Goal: Information Seeking & Learning: Learn about a topic

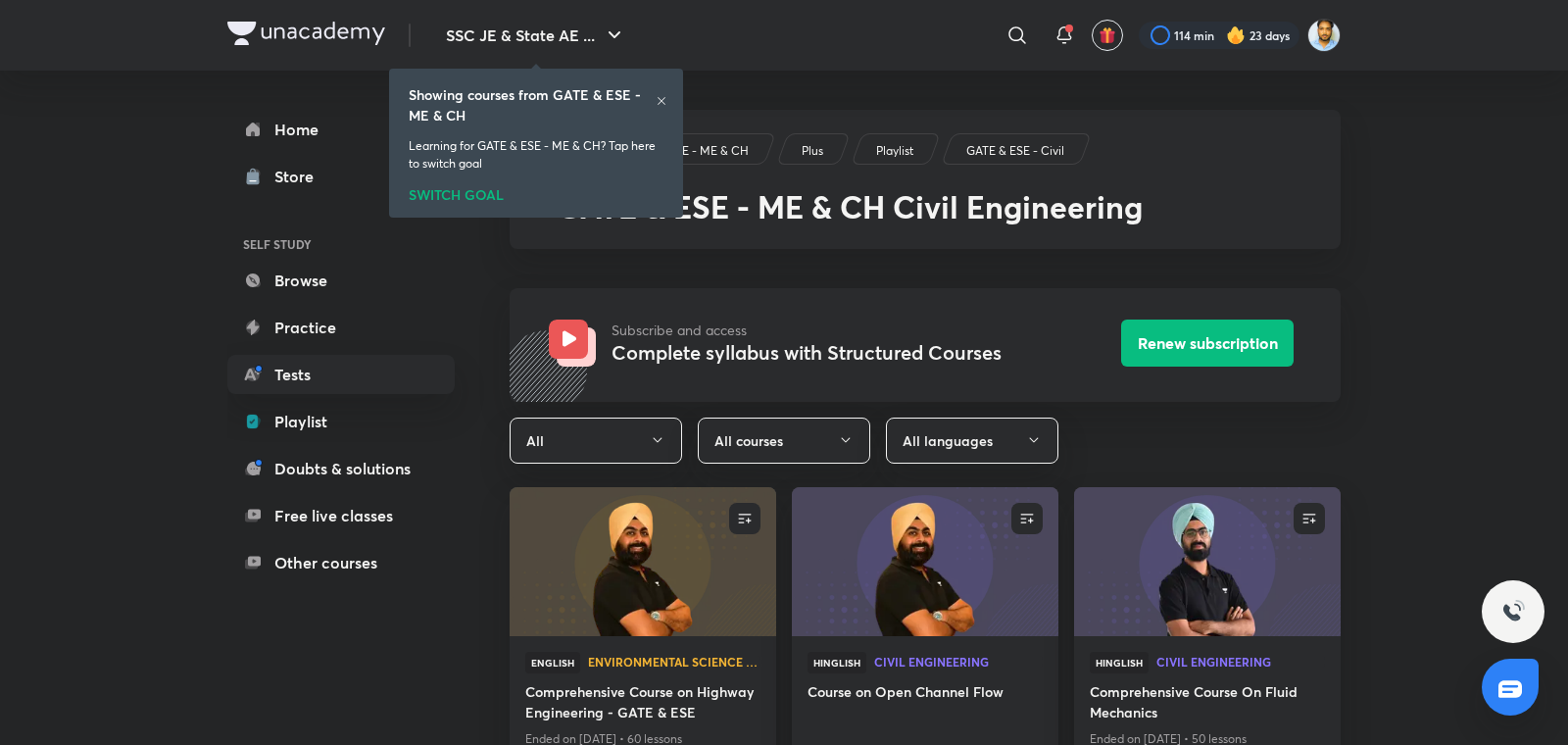
click at [661, 96] on icon at bounding box center [662, 101] width 12 height 12
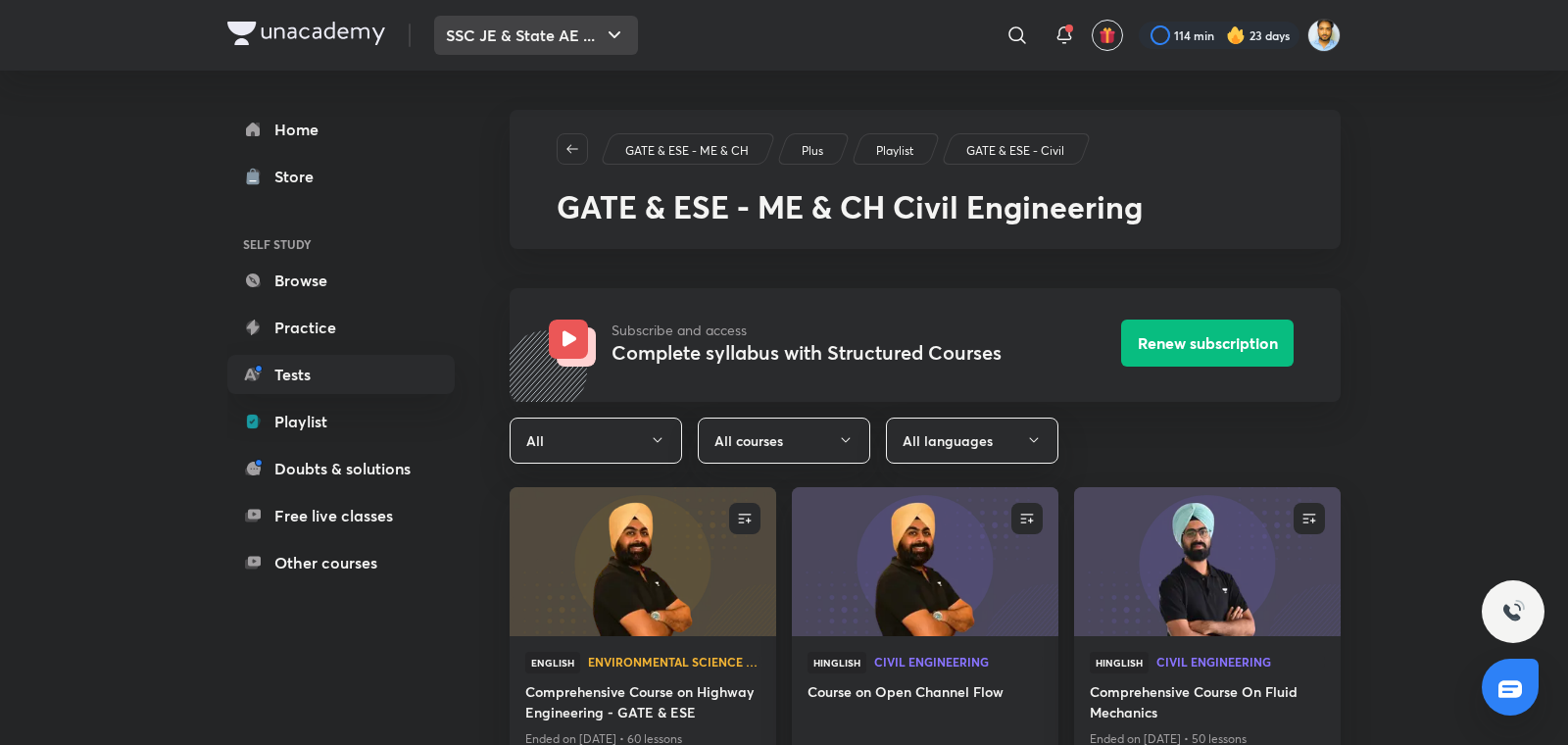
click at [536, 31] on button "SSC JE & State AE ..." at bounding box center [536, 35] width 204 height 39
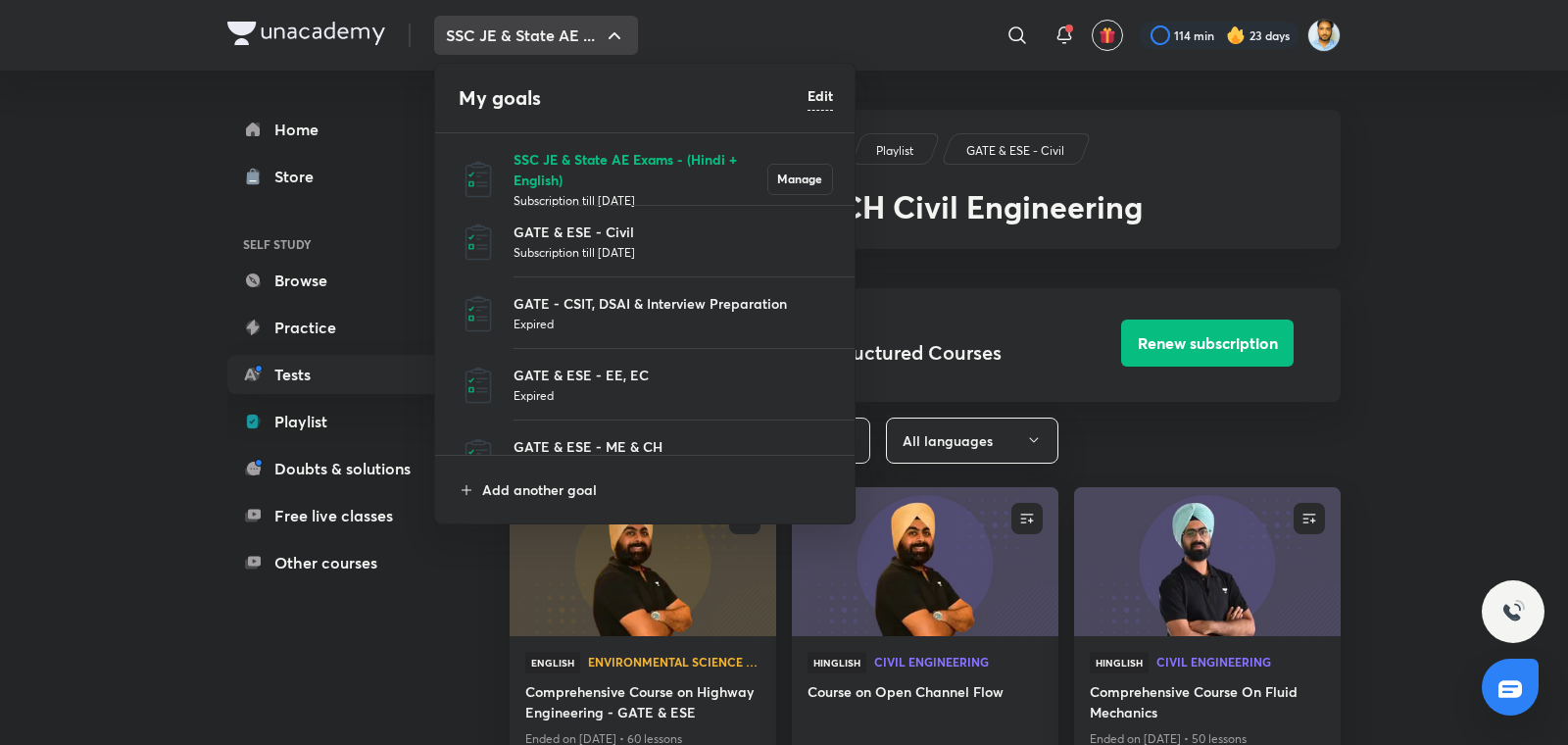
click at [565, 154] on p "SSC JE & State AE Exams - (Hindi + English)" at bounding box center [640, 169] width 254 height 41
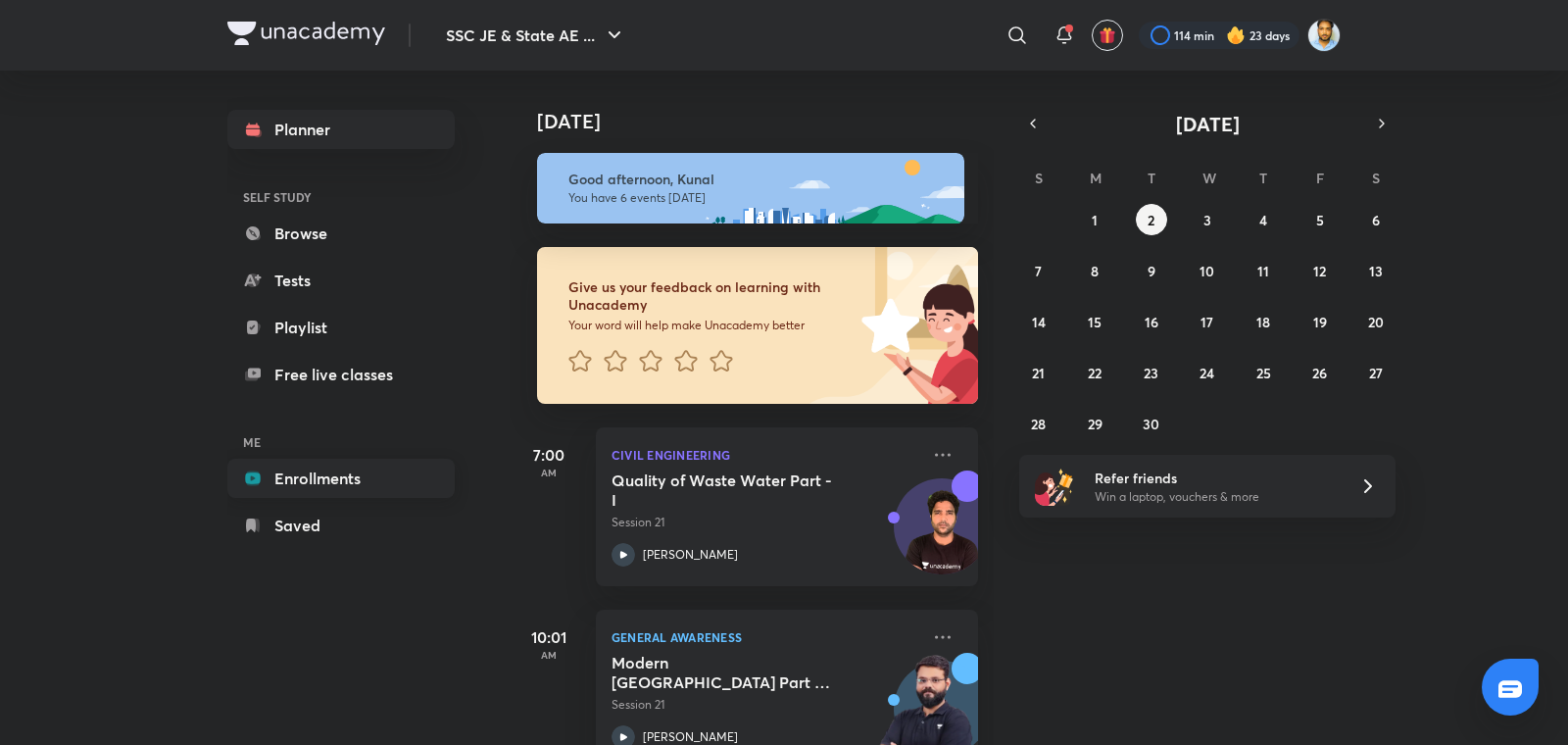
click at [306, 478] on link "Enrollments" at bounding box center [342, 477] width 228 height 39
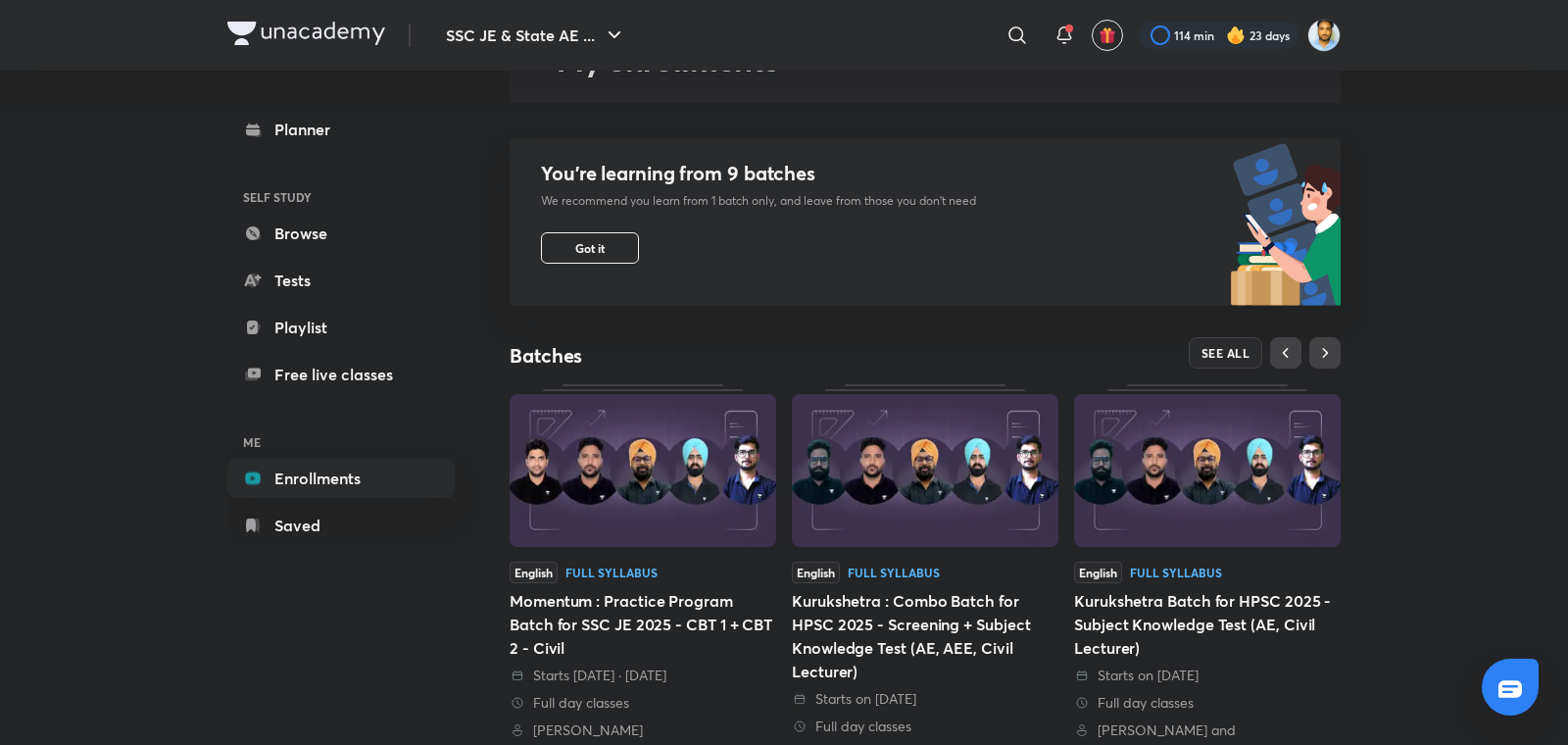
scroll to position [141, 0]
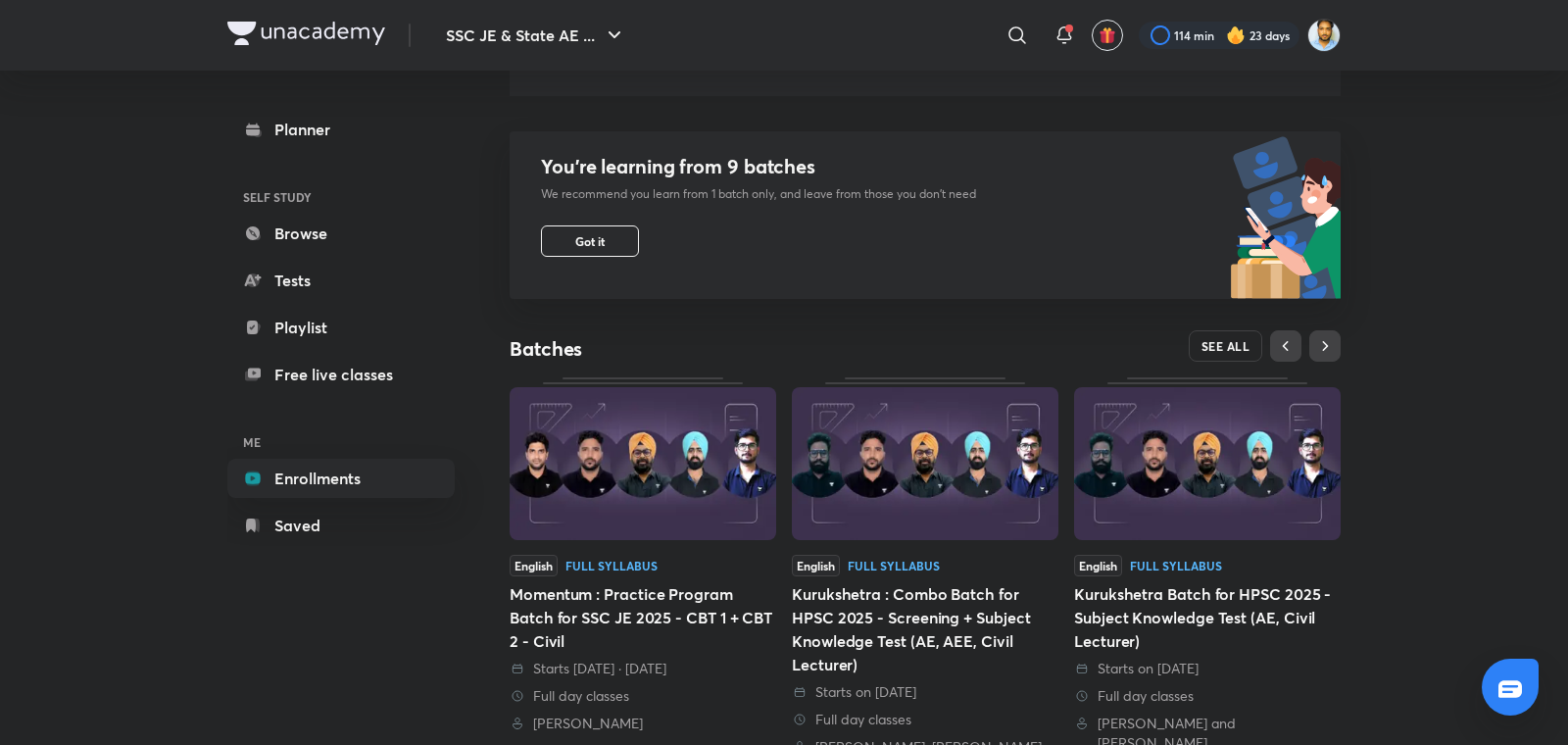
click at [1228, 334] on button "SEE ALL" at bounding box center [1226, 346] width 75 height 31
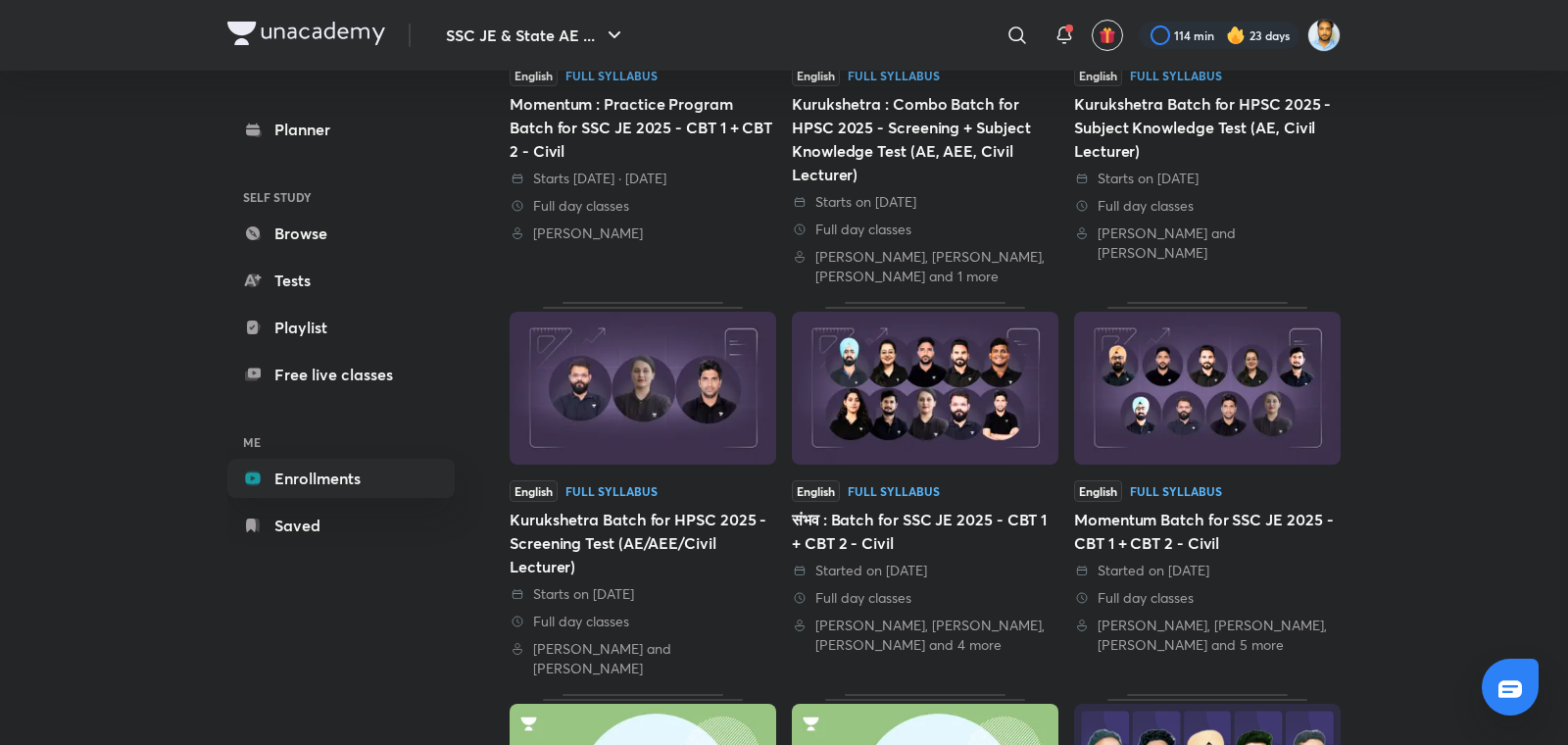
scroll to position [397, 0]
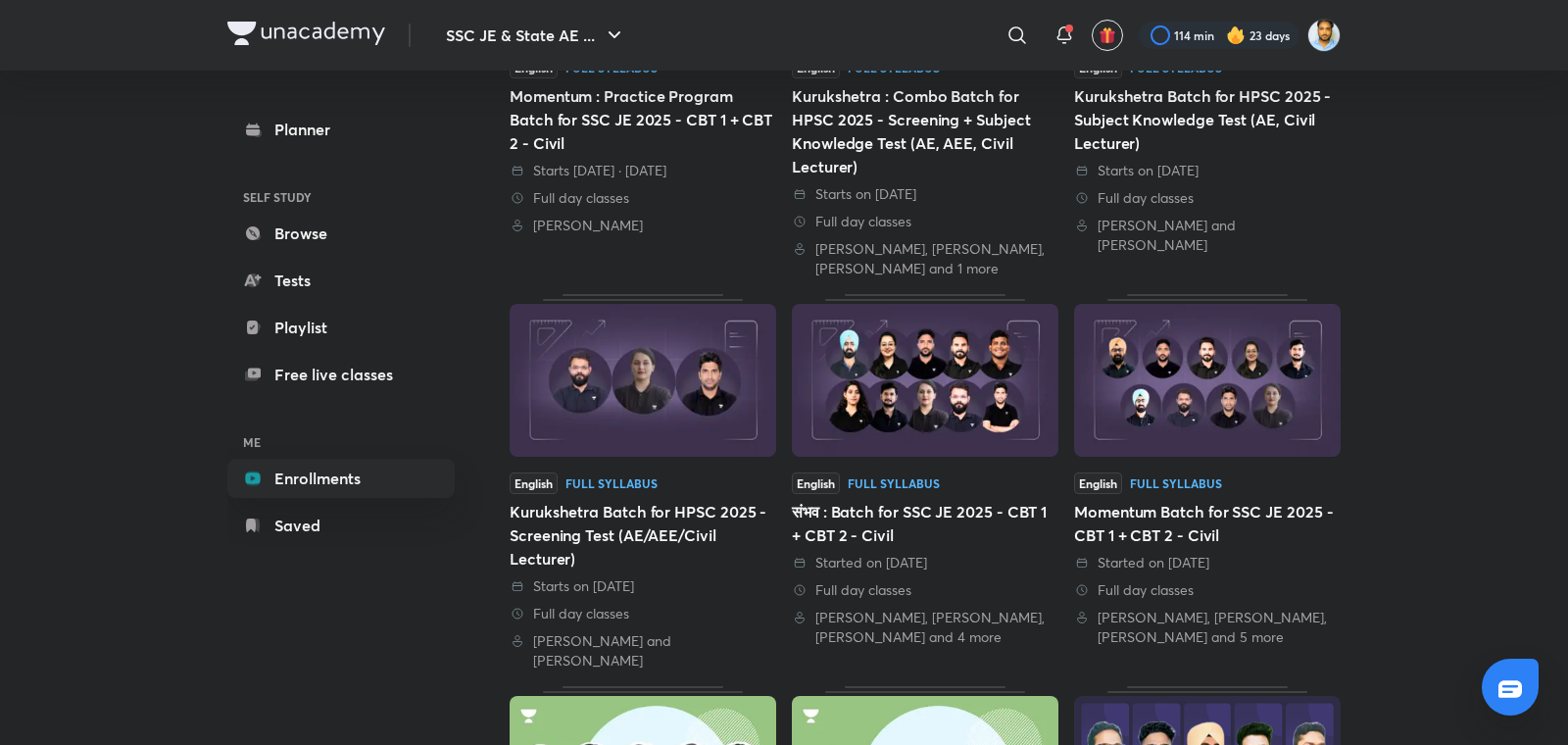
click at [1194, 553] on div "Started on 11 Jul 2025" at bounding box center [1207, 563] width 267 height 20
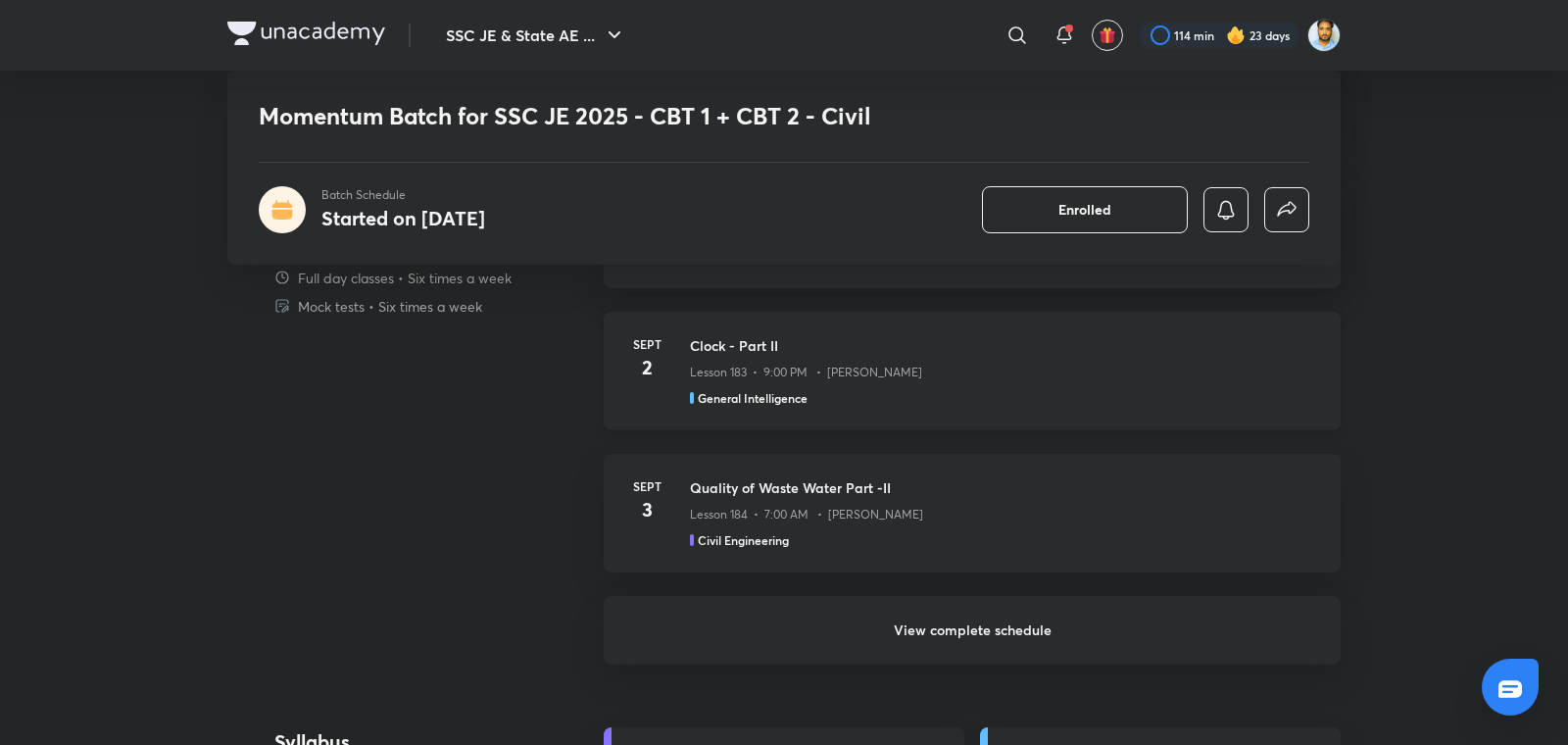
scroll to position [1432, 0]
click at [976, 619] on h6 "View complete schedule" at bounding box center [973, 625] width 737 height 69
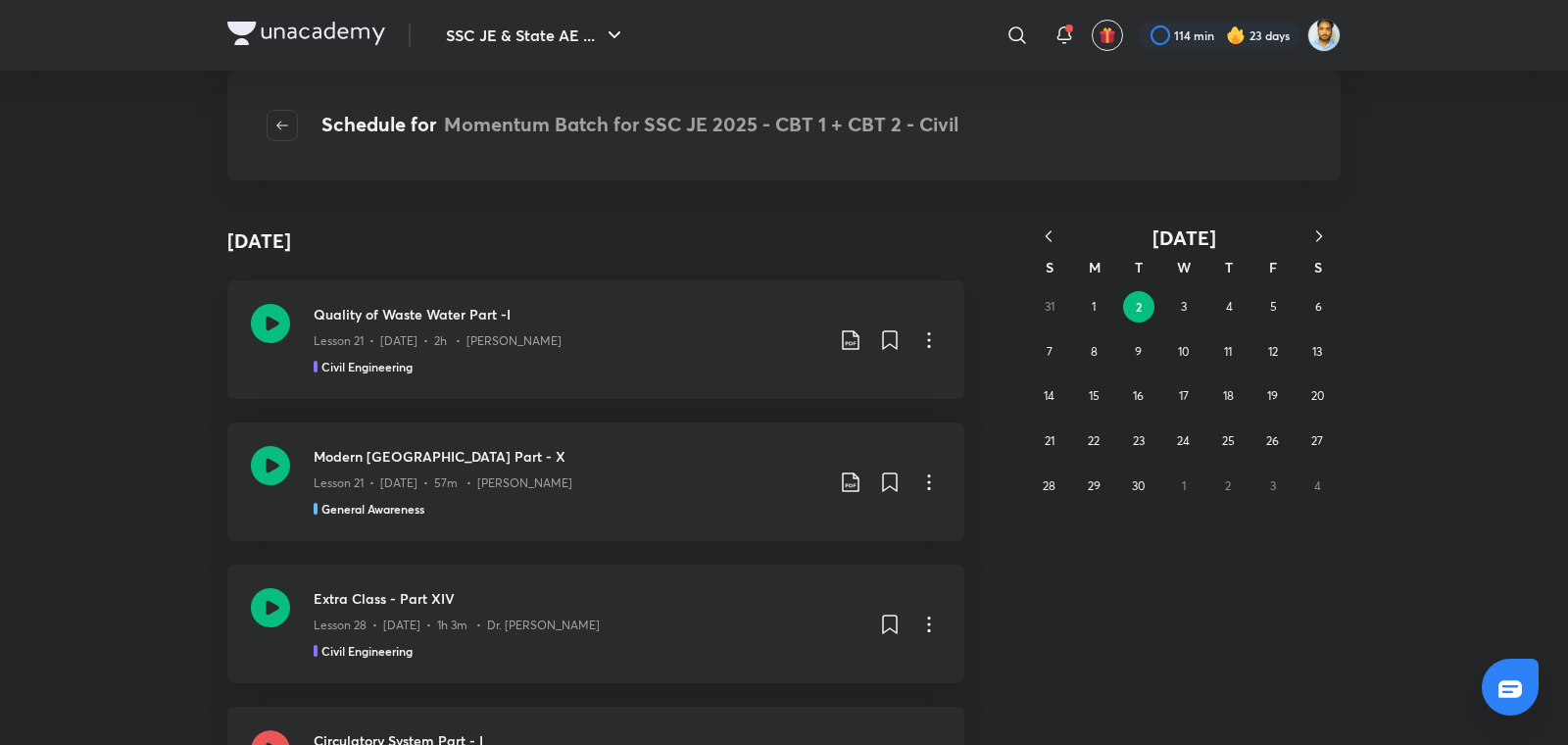
click at [1049, 232] on icon "button" at bounding box center [1049, 237] width 20 height 20
click at [1178, 451] on button "20" at bounding box center [1183, 440] width 31 height 31
click at [1148, 435] on button "19" at bounding box center [1139, 440] width 31 height 31
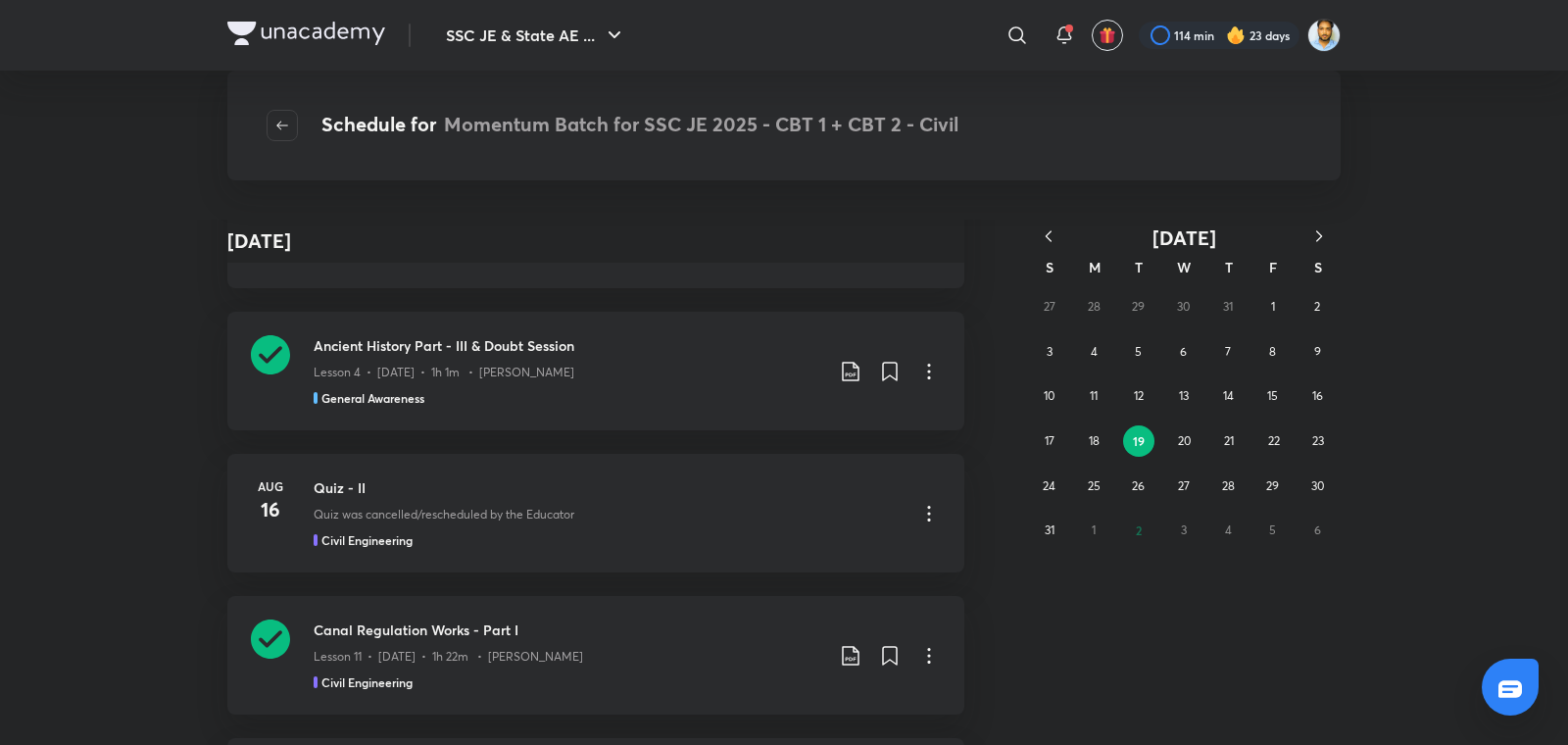
scroll to position [43636, 0]
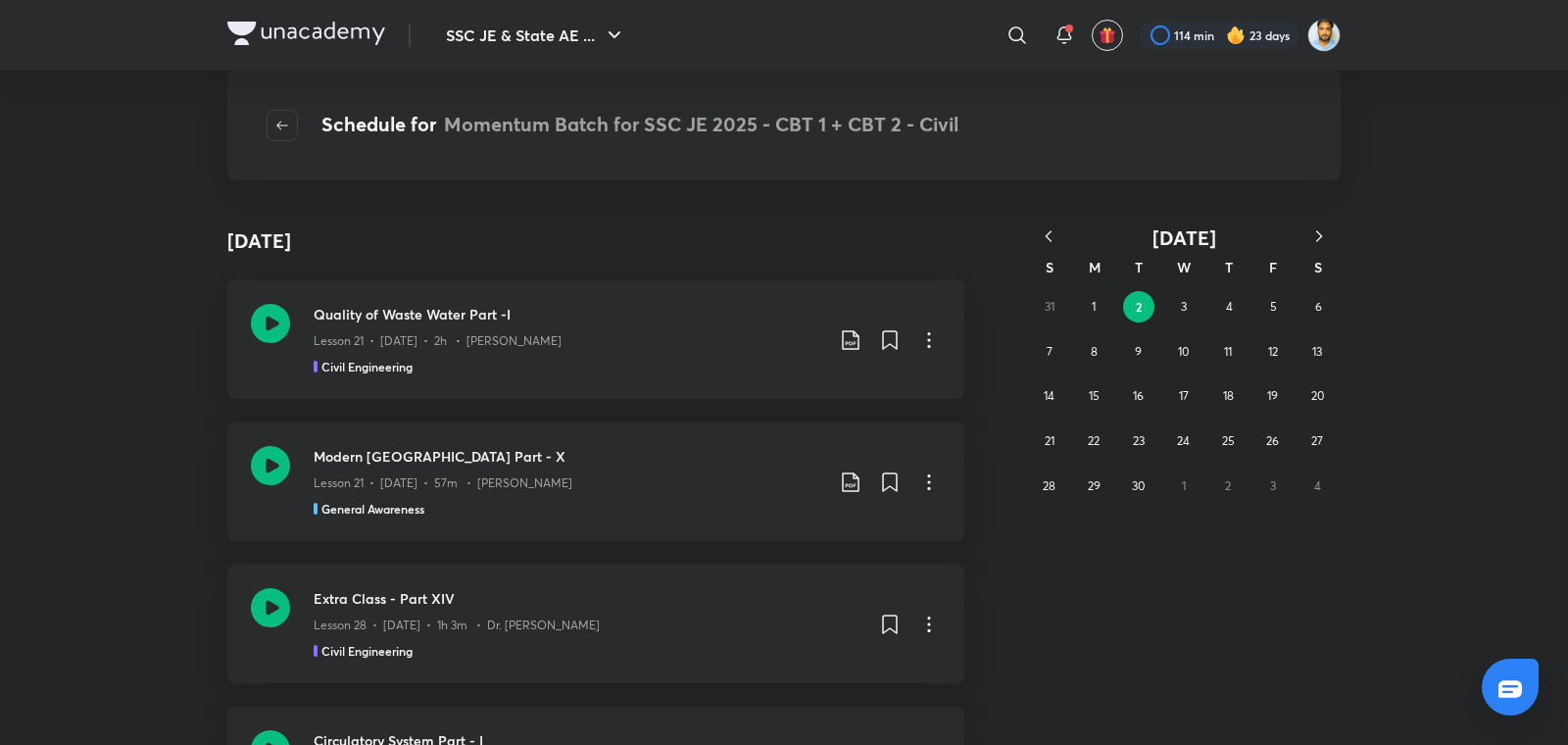
click at [1049, 238] on icon "button" at bounding box center [1049, 237] width 20 height 20
click at [1149, 436] on button "19" at bounding box center [1139, 440] width 31 height 31
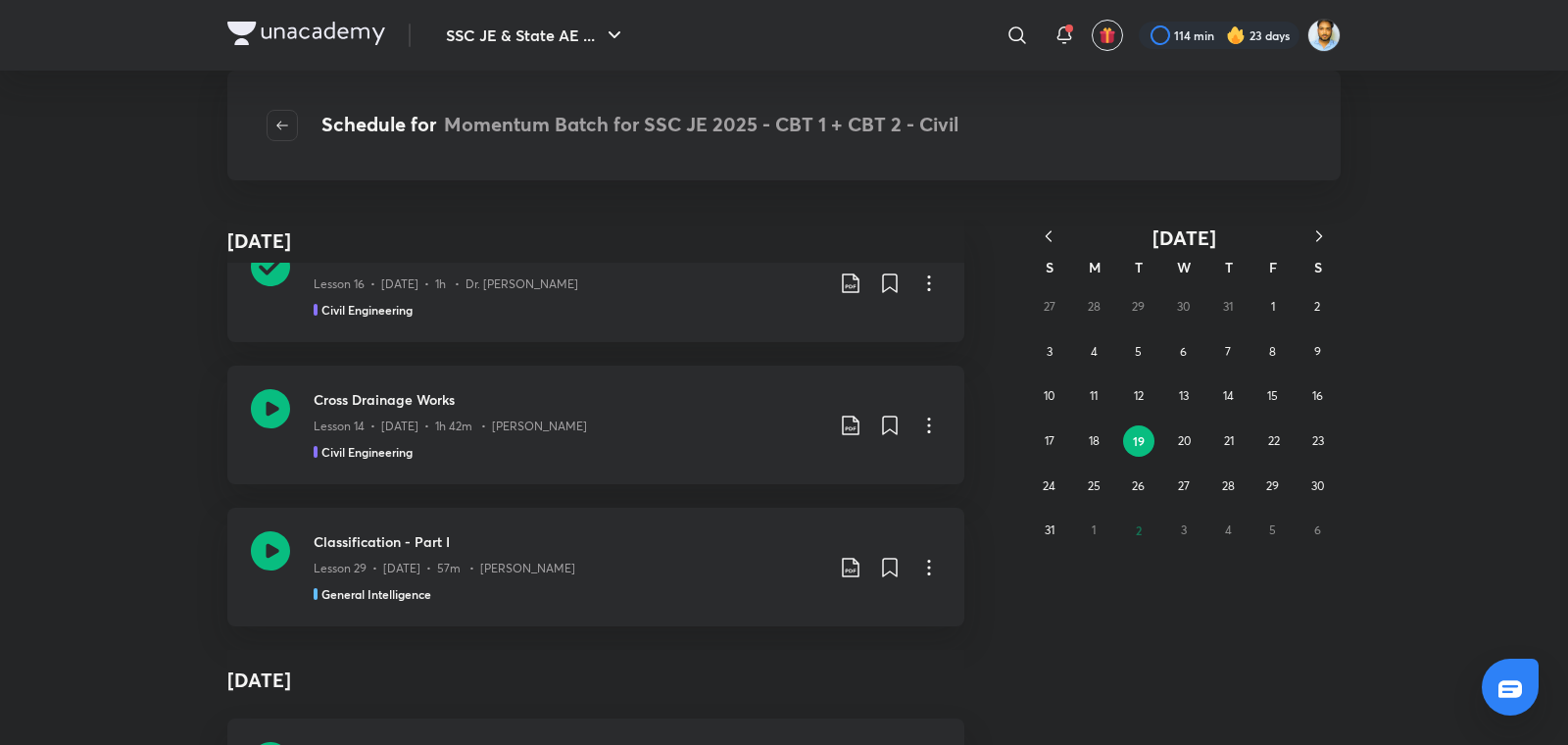
scroll to position [344, 0]
click at [622, 400] on h3 "Cross Drainage Works" at bounding box center [568, 397] width 509 height 21
